Goal: Transaction & Acquisition: Purchase product/service

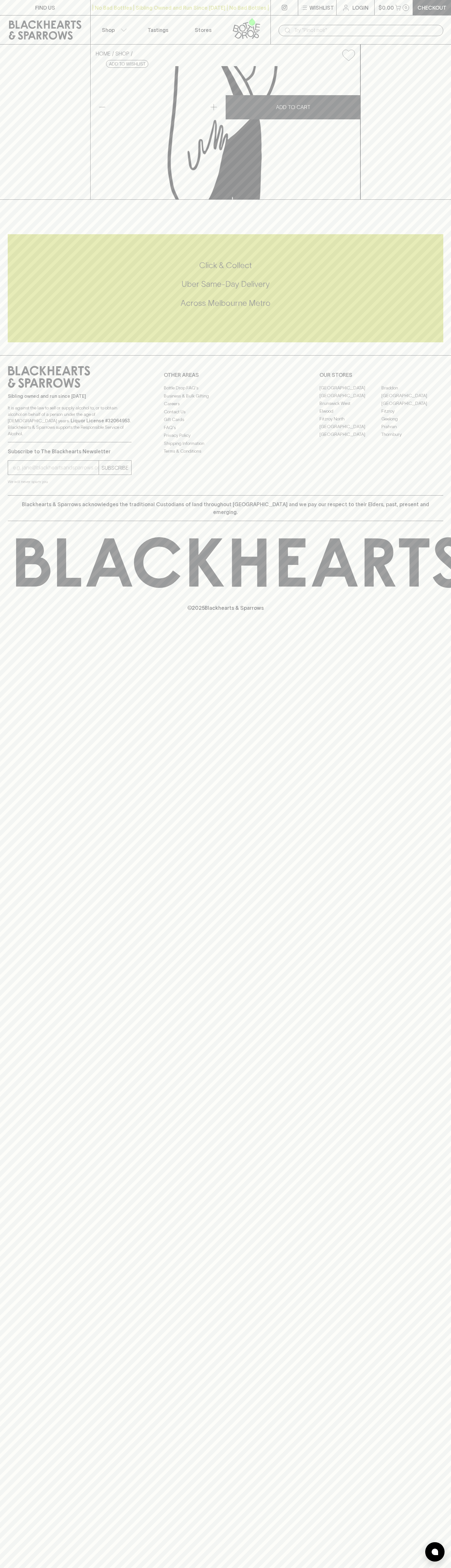
click at [404, 25] on div "​" at bounding box center [361, 30] width 165 height 13
click at [425, 1180] on div "FIND US | No Bad Bottles | Sibling Owned and Run Since [DATE] | No Bad Bottles …" at bounding box center [225, 784] width 451 height 1568
click at [395, 1568] on html "FIND US | No Bad Bottles | Sibling Owned and Run Since [DATE] | No Bad Bottles …" at bounding box center [225, 784] width 451 height 1568
click at [26, 1289] on div "FIND US | No Bad Bottles | Sibling Owned and Run Since [DATE] | No Bad Bottles …" at bounding box center [225, 784] width 451 height 1568
